Goal: Check status: Check status

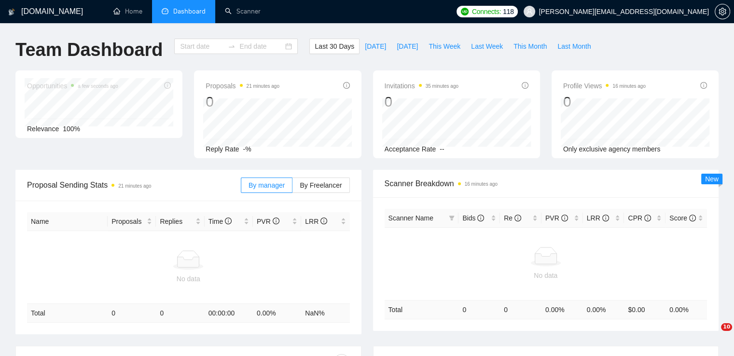
type input "[DATE]"
type input "2025-10-10"
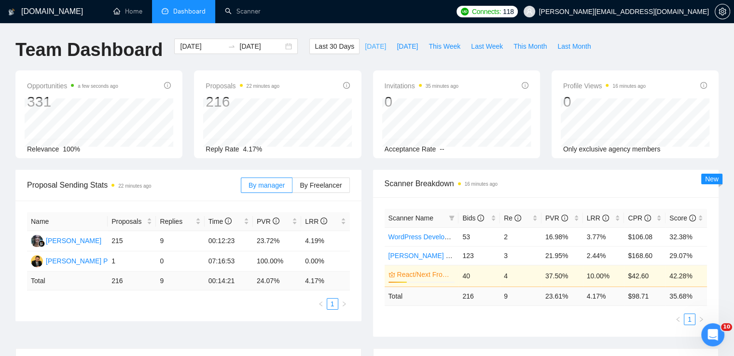
click at [367, 45] on span "Today" at bounding box center [375, 46] width 21 height 11
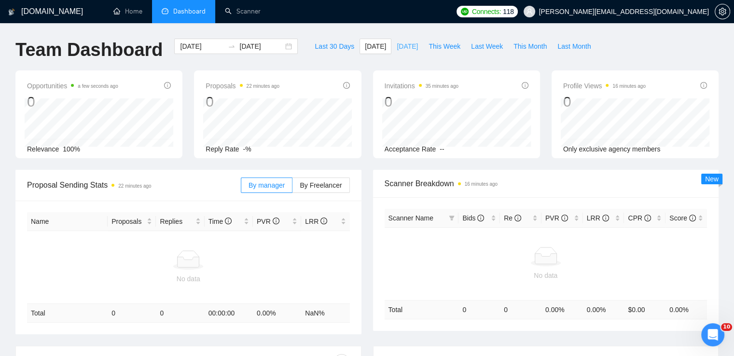
click at [406, 54] on button "Yesterday" at bounding box center [407, 46] width 32 height 15
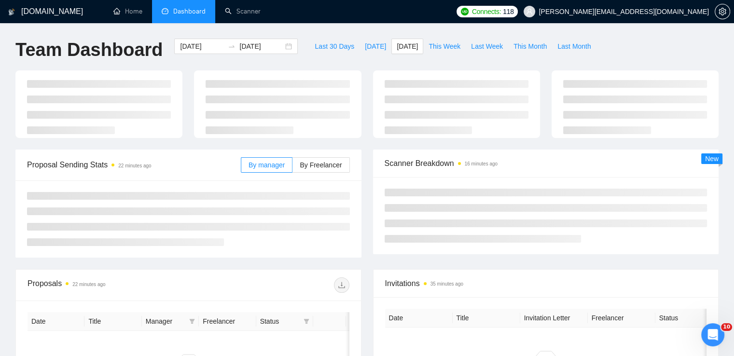
type input "2025-10-09"
